Goal: Entertainment & Leisure: Consume media (video, audio)

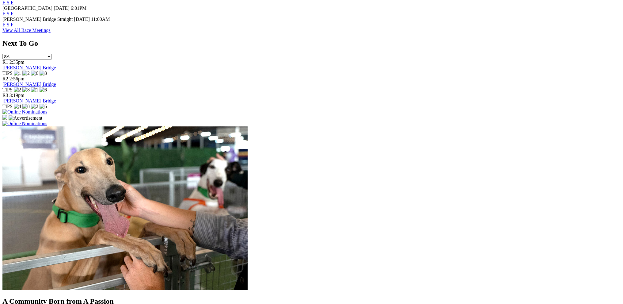
scroll to position [429, 0]
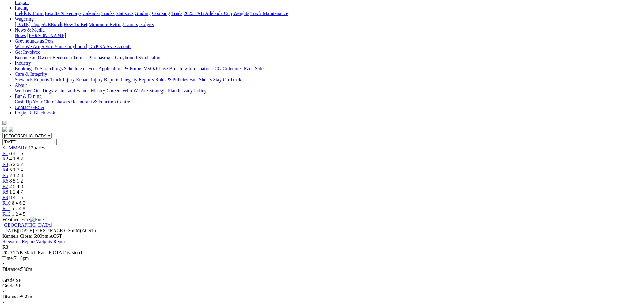
scroll to position [31, 0]
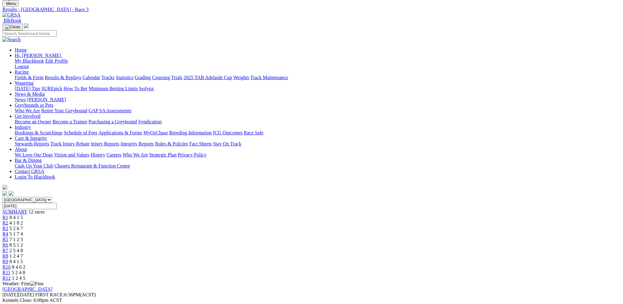
click at [8, 237] on span "R5" at bounding box center [5, 239] width 6 height 5
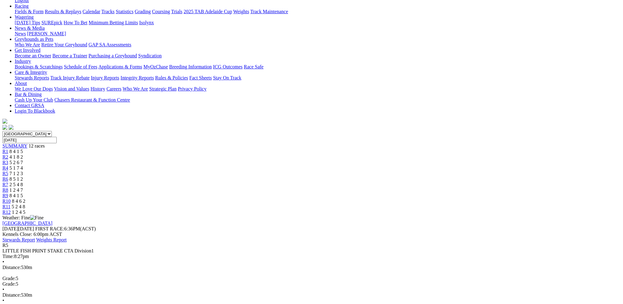
scroll to position [92, 0]
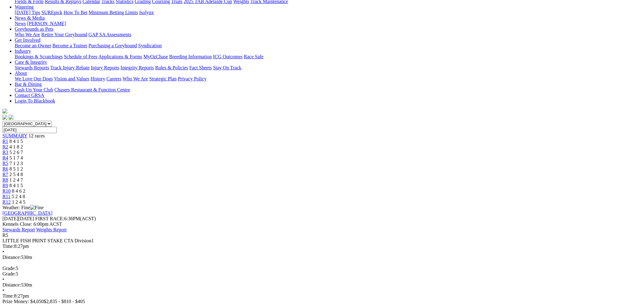
scroll to position [61, 0]
